Goal: Transaction & Acquisition: Purchase product/service

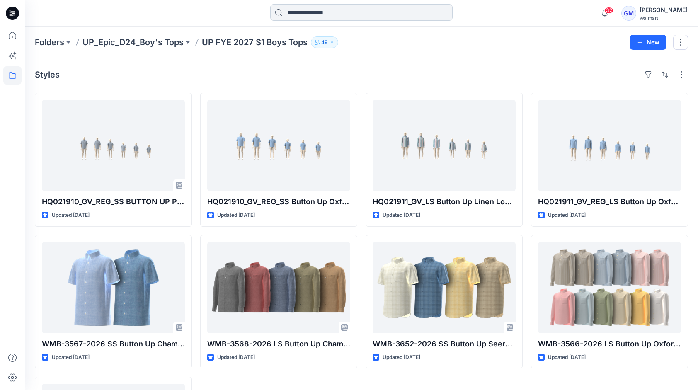
click at [296, 16] on input at bounding box center [361, 12] width 182 height 17
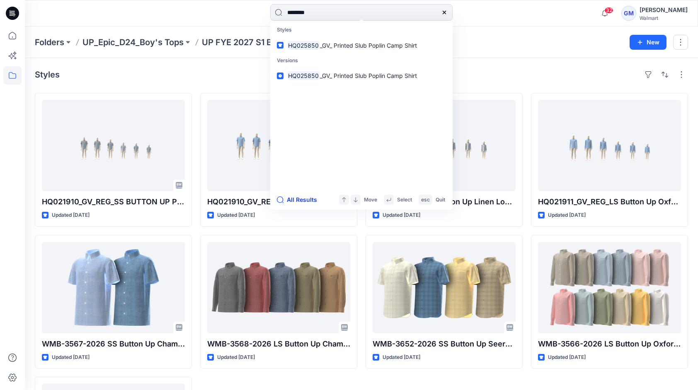
type input "********"
click at [308, 204] on button "All Results" at bounding box center [300, 200] width 46 height 10
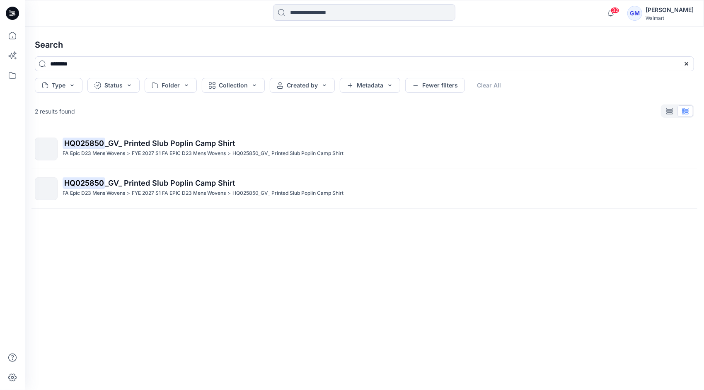
click at [168, 147] on span "_GV_ Printed Slub Poplin Camp Shirt" at bounding box center [170, 143] width 130 height 9
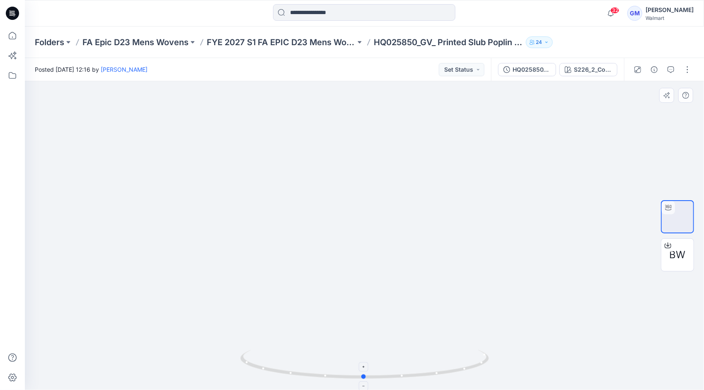
drag, startPoint x: 428, startPoint y: 376, endPoint x: 427, endPoint y: 366, distance: 10.4
click at [427, 366] on icon at bounding box center [365, 365] width 251 height 31
click at [92, 198] on div at bounding box center [364, 235] width 679 height 309
